Goal: Find specific page/section: Find specific page/section

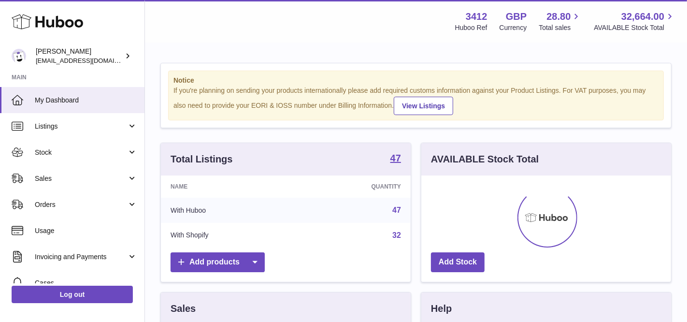
scroll to position [150, 250]
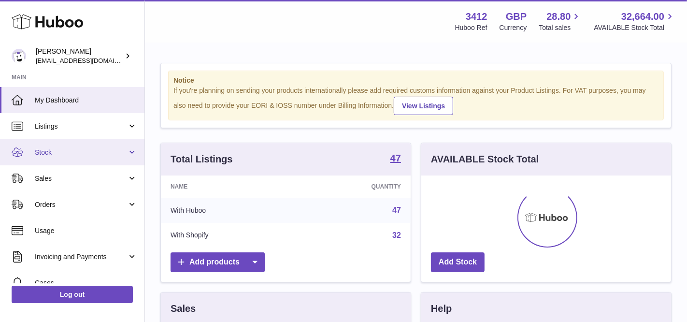
click at [87, 157] on link "Stock" at bounding box center [72, 152] width 144 height 26
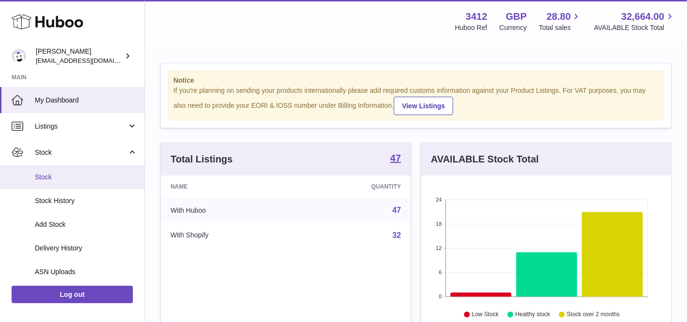
click at [78, 181] on span "Stock" at bounding box center [86, 176] width 102 height 9
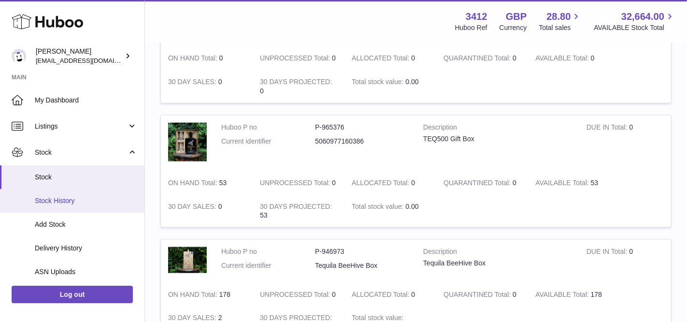
scroll to position [165, 0]
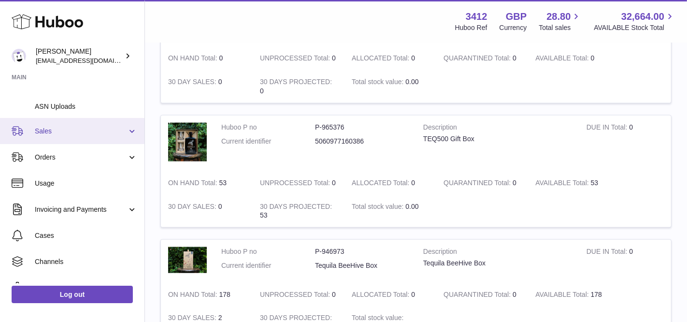
click at [72, 140] on link "Sales" at bounding box center [72, 131] width 144 height 26
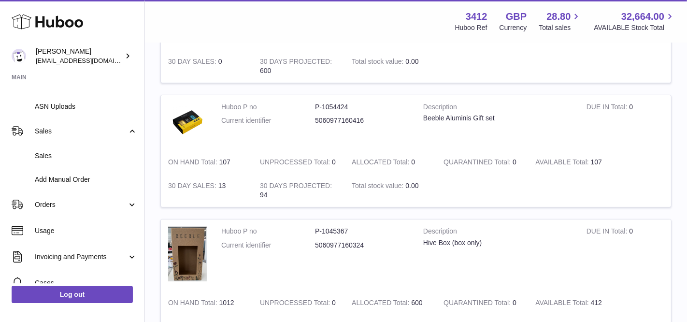
scroll to position [143, 0]
